Goal: Contribute content: Contribute content

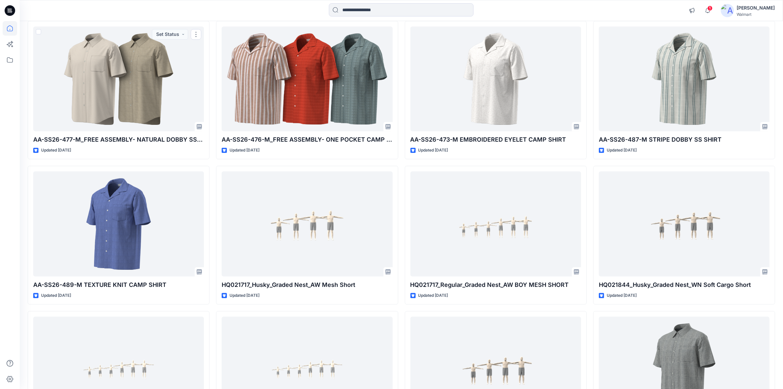
scroll to position [1729, 0]
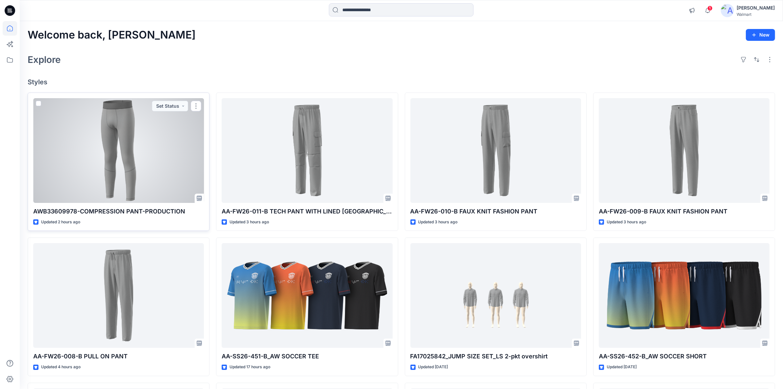
click at [140, 169] on div at bounding box center [118, 150] width 171 height 105
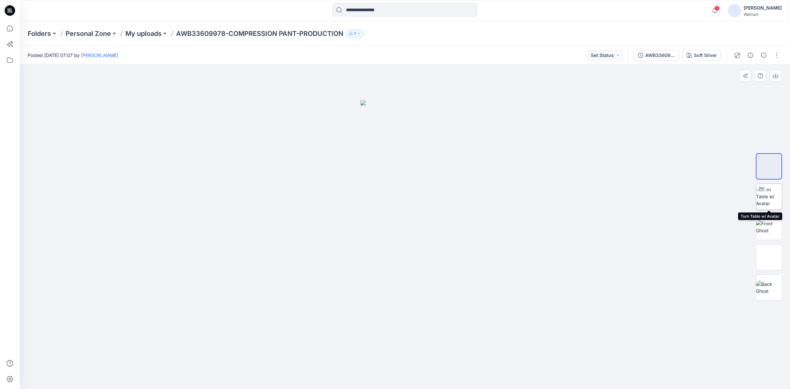
click at [766, 201] on img at bounding box center [769, 196] width 26 height 21
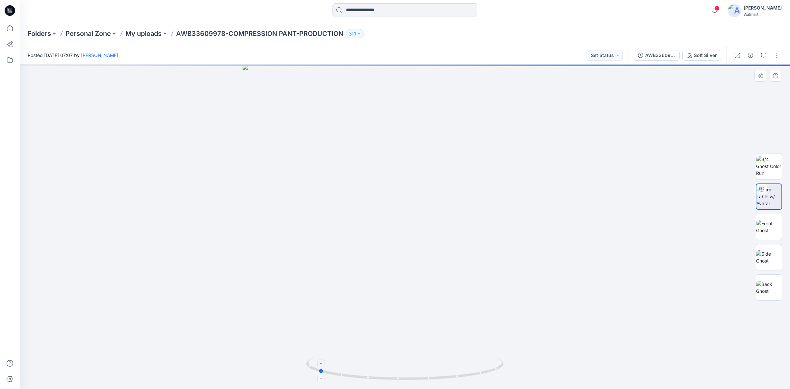
drag, startPoint x: 408, startPoint y: 380, endPoint x: 321, endPoint y: 371, distance: 87.0
click at [321, 371] on icon at bounding box center [405, 369] width 199 height 25
click at [774, 58] on button "button" at bounding box center [776, 55] width 11 height 11
click at [737, 86] on p "Edit" at bounding box center [734, 88] width 8 height 7
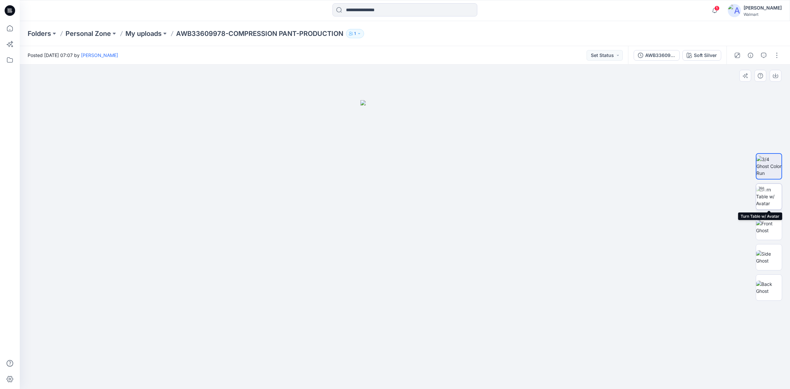
click at [775, 193] on img at bounding box center [769, 196] width 26 height 21
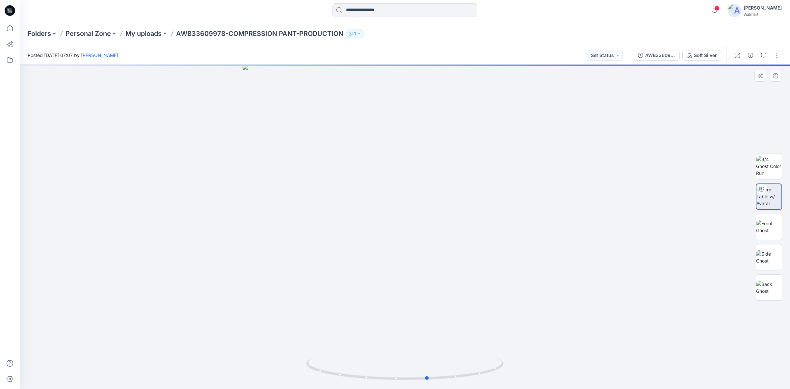
drag, startPoint x: 408, startPoint y: 379, endPoint x: 357, endPoint y: 224, distance: 163.2
click at [431, 369] on icon at bounding box center [405, 369] width 199 height 25
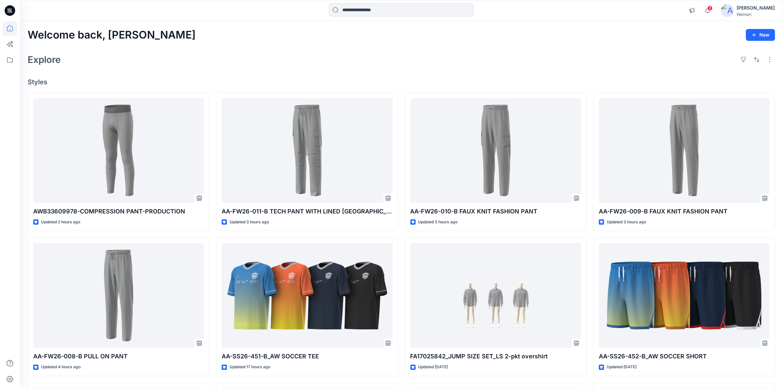
click at [405, 62] on div "Explore" at bounding box center [402, 60] width 748 height 16
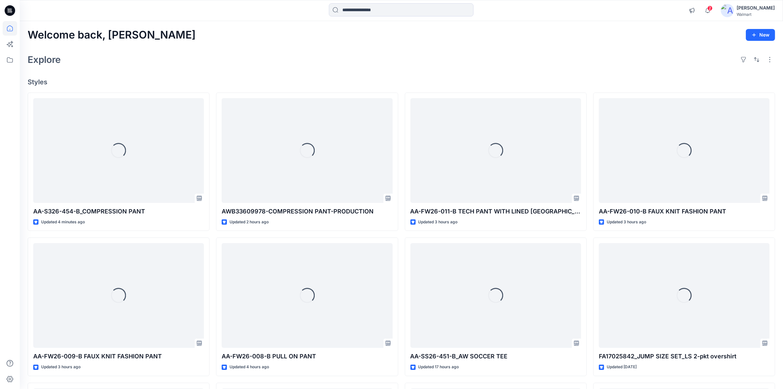
click at [316, 36] on div "Welcome back, [PERSON_NAME] New" at bounding box center [402, 35] width 748 height 12
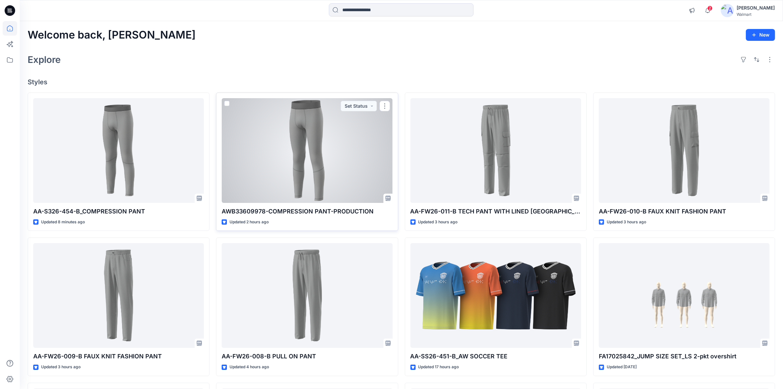
click at [310, 168] on div at bounding box center [307, 150] width 171 height 105
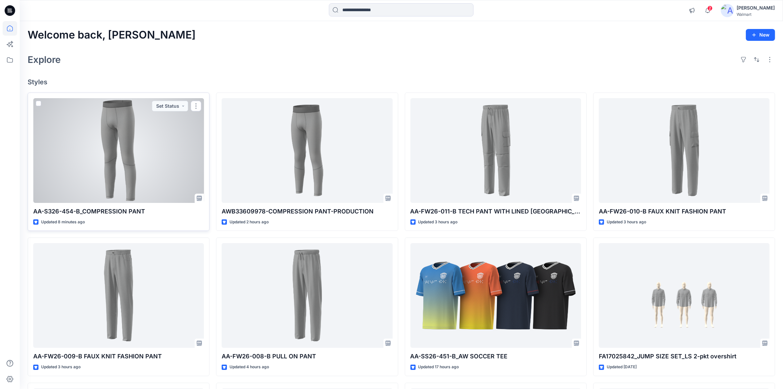
click at [138, 169] on div at bounding box center [118, 150] width 171 height 105
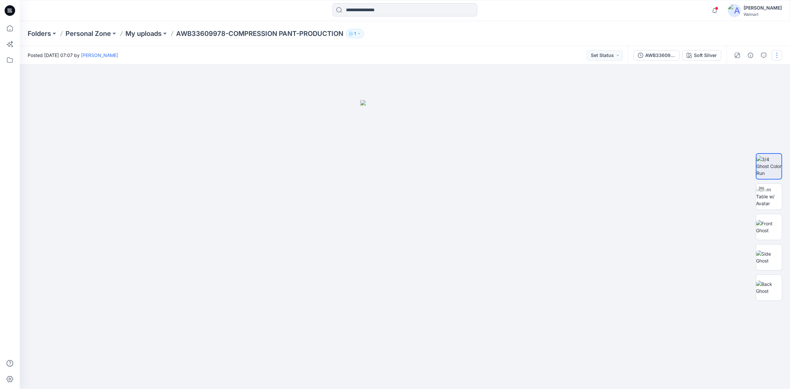
click at [774, 57] on button "button" at bounding box center [776, 55] width 11 height 11
click at [745, 88] on button "Edit" at bounding box center [748, 89] width 61 height 12
click at [774, 54] on button "button" at bounding box center [776, 55] width 11 height 11
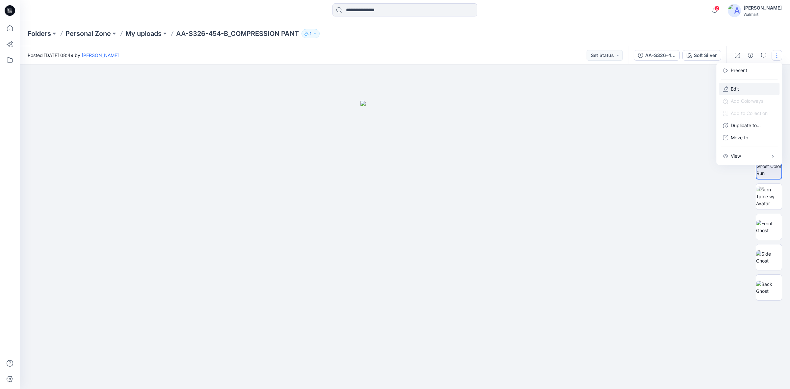
click at [752, 86] on button "Edit" at bounding box center [748, 89] width 61 height 12
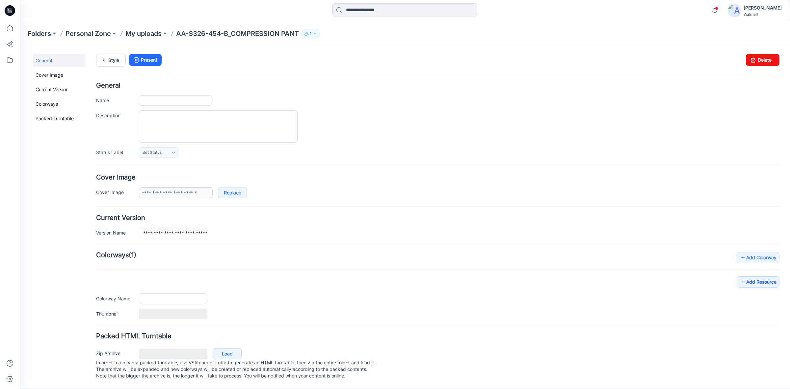
type input "**********"
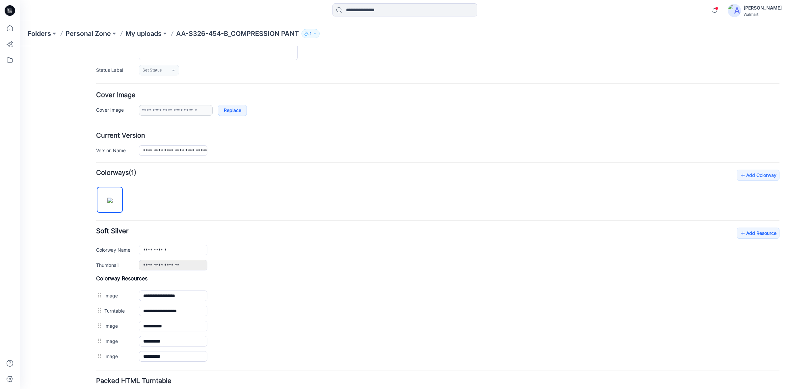
scroll to position [123, 0]
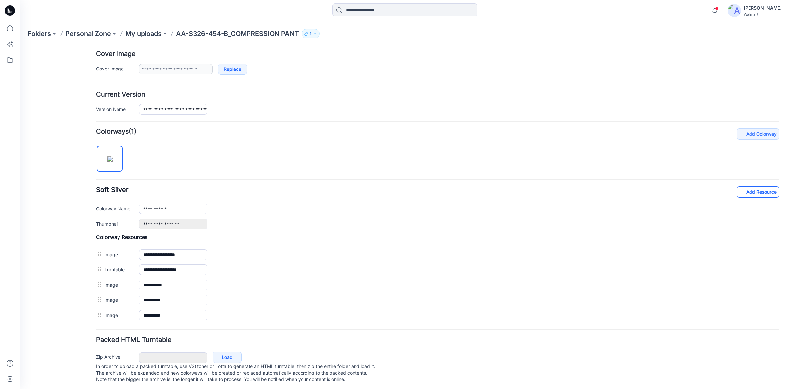
click at [749, 194] on link "Add Resource" at bounding box center [757, 191] width 43 height 11
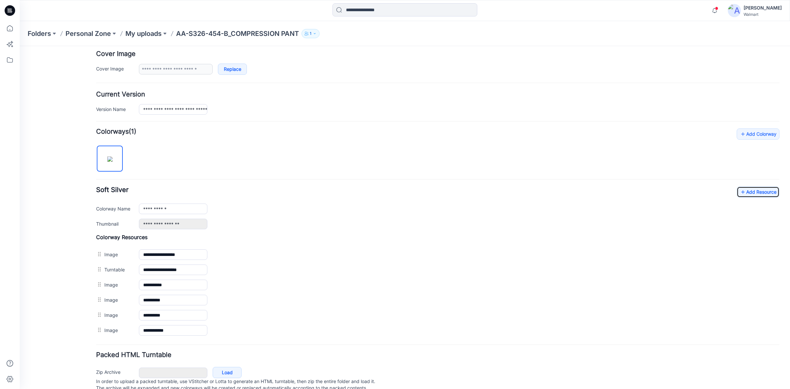
scroll to position [0, 0]
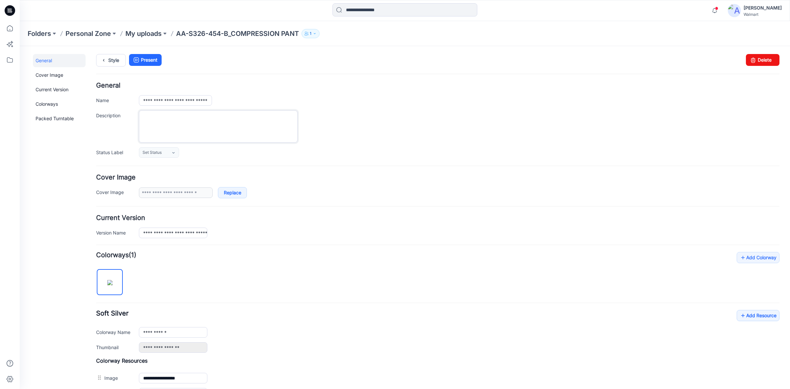
click at [225, 124] on textarea "Description" at bounding box center [218, 126] width 159 height 32
paste textarea "**********"
type textarea "**********"
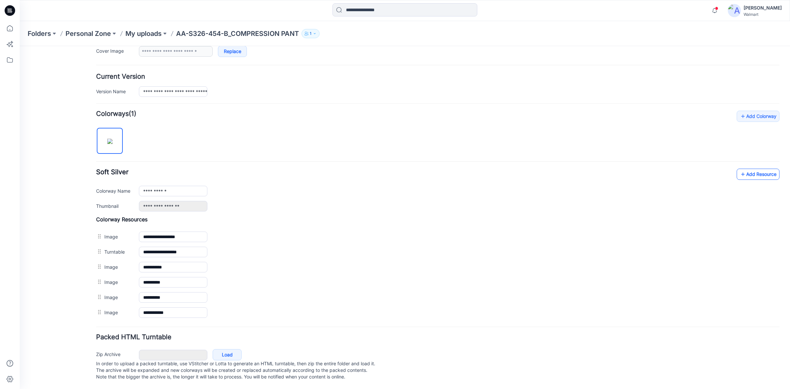
click at [739, 169] on icon at bounding box center [742, 174] width 7 height 11
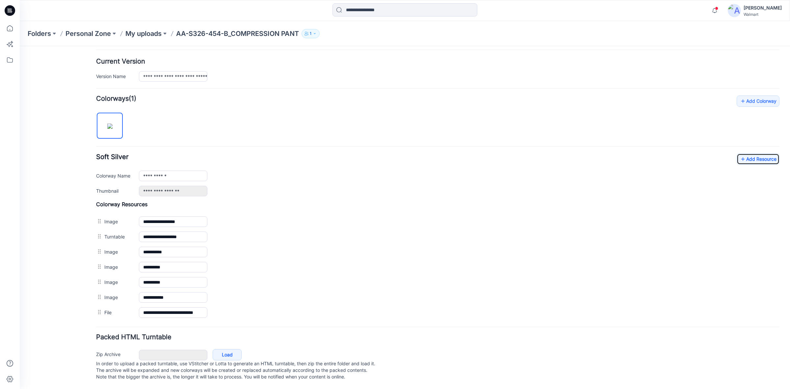
scroll to position [43, 0]
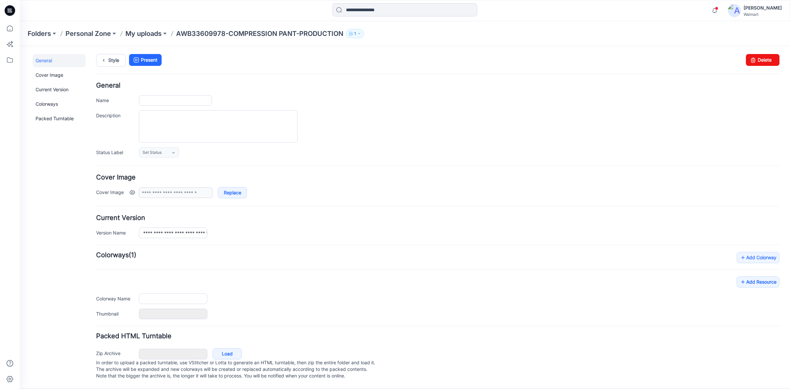
type input "**********"
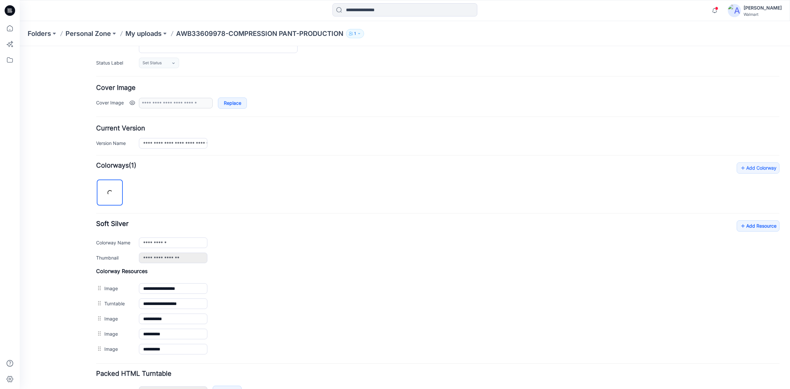
scroll to position [131, 0]
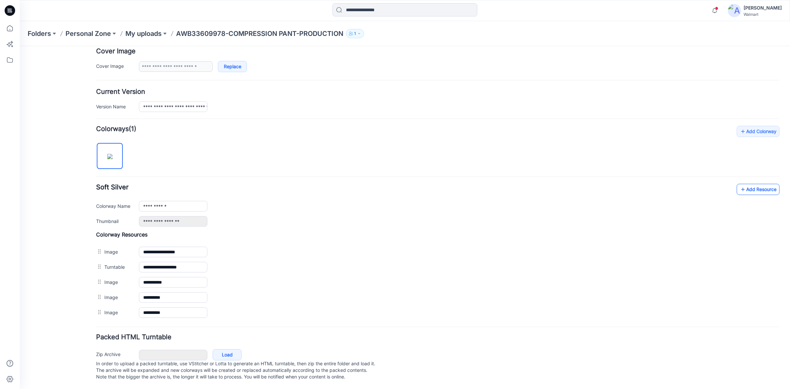
click at [739, 189] on icon at bounding box center [742, 189] width 7 height 11
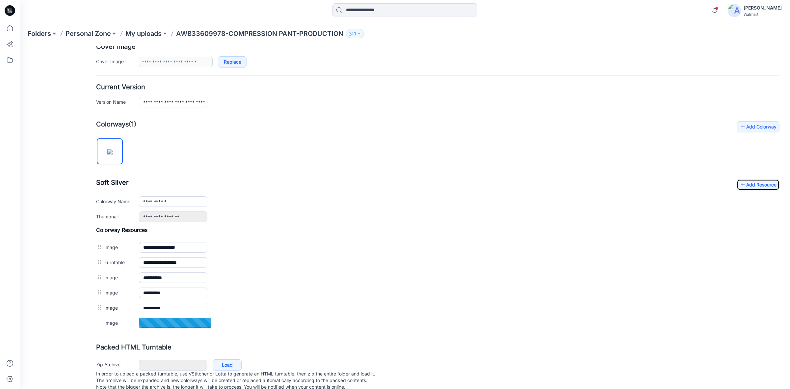
scroll to position [0, 0]
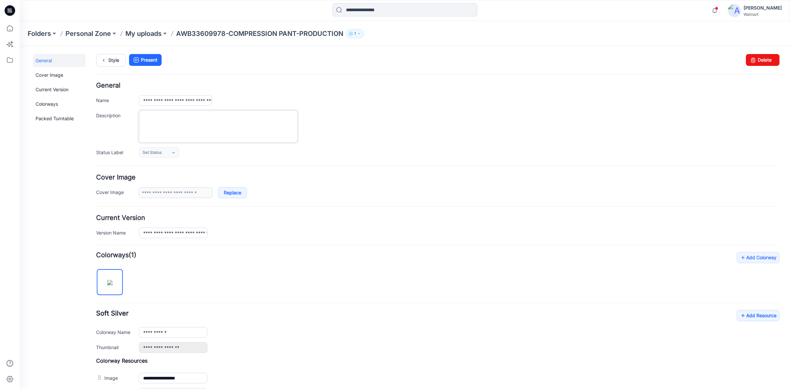
click at [172, 124] on textarea "Description" at bounding box center [218, 126] width 159 height 32
paste textarea "**********"
type textarea "**********"
drag, startPoint x: 241, startPoint y: 123, endPoint x: 21, endPoint y: 100, distance: 220.6
click at [20, 101] on html "< Back 0 [PERSON_NAME] Profile [PERSON_NAME] Personal Settings Notification Pre…" at bounding box center [405, 288] width 770 height 484
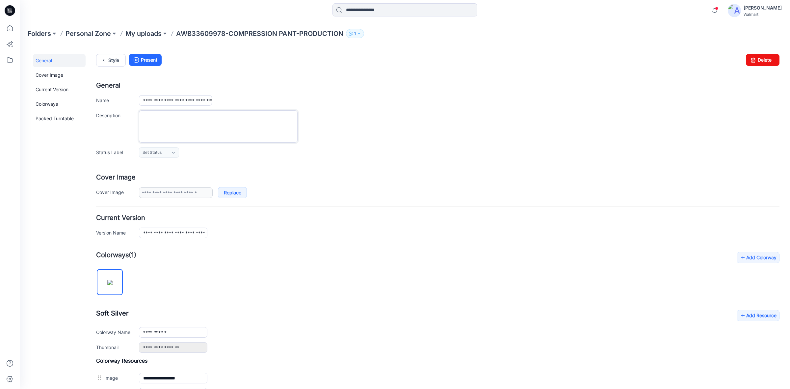
paste textarea "**********"
type textarea "**********"
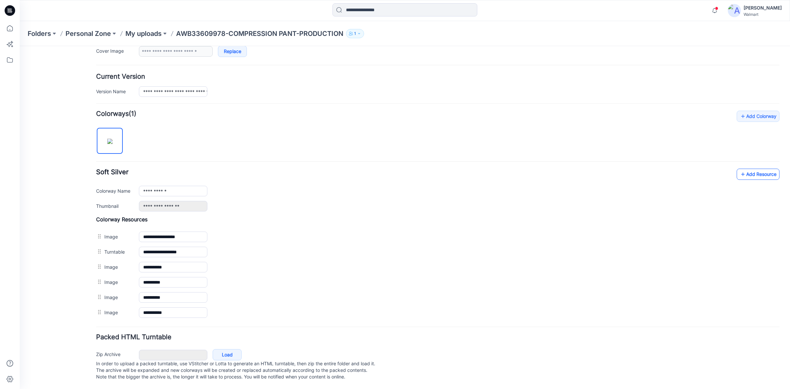
click at [765, 168] on link "Add Resource" at bounding box center [757, 173] width 43 height 11
click at [745, 172] on div "**********" at bounding box center [437, 189] width 683 height 43
click at [745, 168] on link "Add Resource" at bounding box center [757, 173] width 43 height 11
click at [758, 169] on link "Add Resource" at bounding box center [757, 173] width 43 height 11
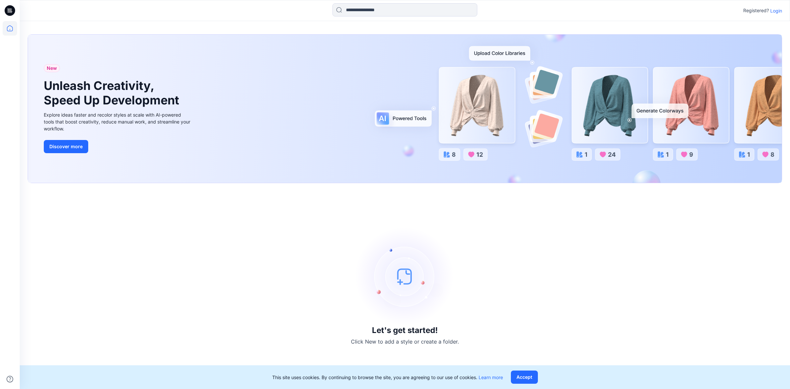
click at [780, 10] on p "Login" at bounding box center [776, 10] width 12 height 7
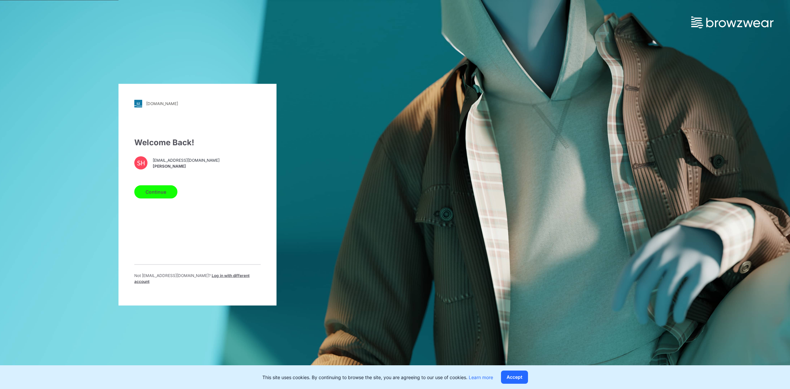
click at [163, 197] on button "Continue" at bounding box center [155, 191] width 43 height 13
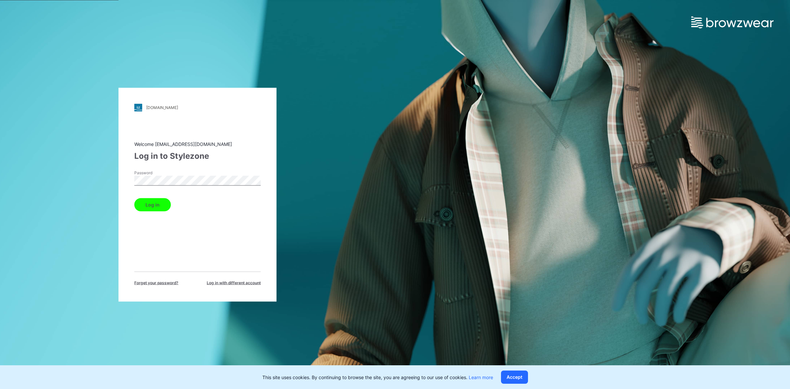
click at [160, 203] on button "Log in" at bounding box center [152, 204] width 37 height 13
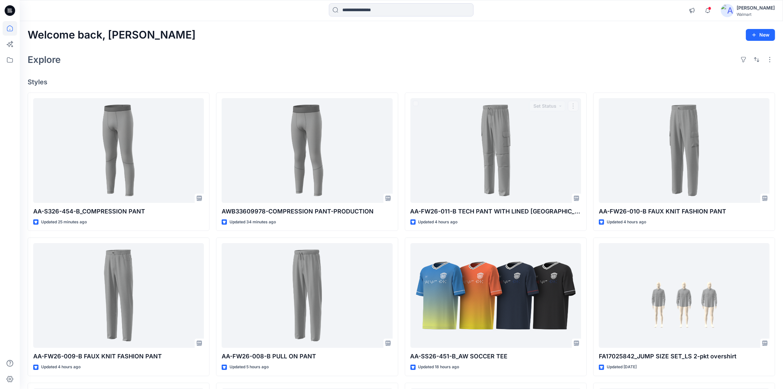
click at [442, 40] on div "Welcome back, Shabbir New" at bounding box center [402, 35] width 748 height 12
click at [441, 63] on div "Explore" at bounding box center [402, 60] width 748 height 16
